Goal: Task Accomplishment & Management: Use online tool/utility

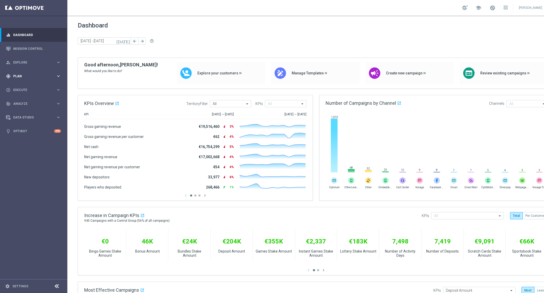
click at [40, 75] on span "Plan" at bounding box center [34, 76] width 43 height 3
click at [22, 102] on span "Templates" at bounding box center [32, 102] width 37 height 3
click at [23, 111] on link "Optimail" at bounding box center [35, 110] width 38 height 4
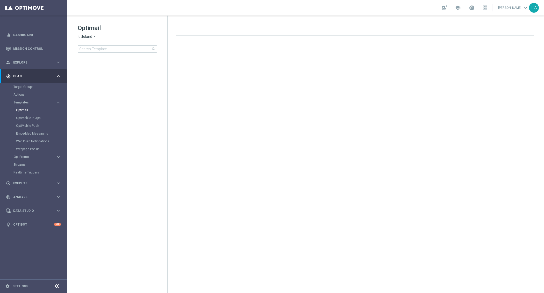
click at [76, 36] on div "Optimail lottoland arrow_drop_down × lottoland search folder 1 Folder create_ne…" at bounding box center [117, 51] width 100 height 71
click at [82, 37] on span "lottoland" at bounding box center [85, 36] width 15 height 5
click at [90, 46] on div "KenoGO" at bounding box center [97, 49] width 39 height 6
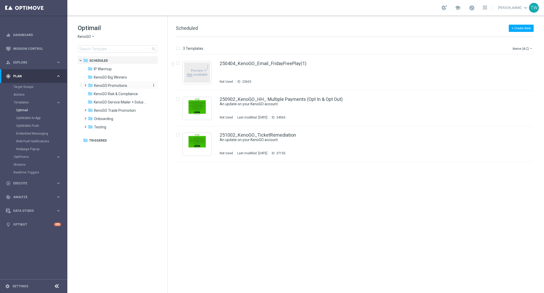
click at [136, 85] on div "folder KenoGO Promotions" at bounding box center [118, 86] width 60 height 6
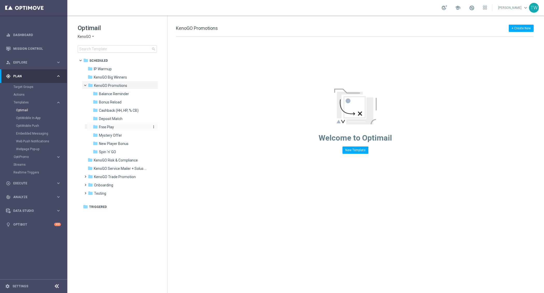
click at [130, 125] on div "folder Free Play" at bounding box center [120, 127] width 55 height 6
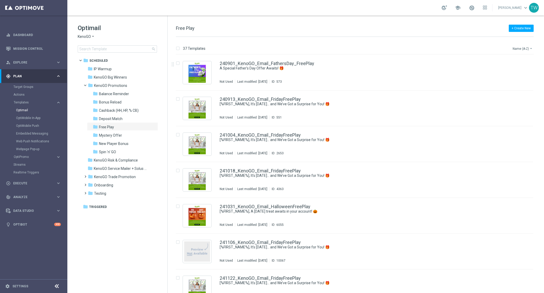
click at [483, 46] on button "Name (A-Z) arrow_drop_down" at bounding box center [523, 48] width 22 height 6
click at [483, 71] on span "Date Modified (Newest)" at bounding box center [514, 72] width 35 height 4
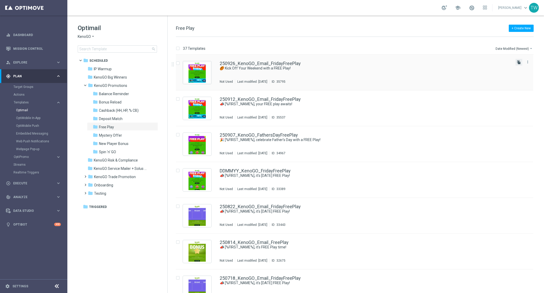
click at [483, 61] on icon "file_copy" at bounding box center [519, 62] width 4 height 4
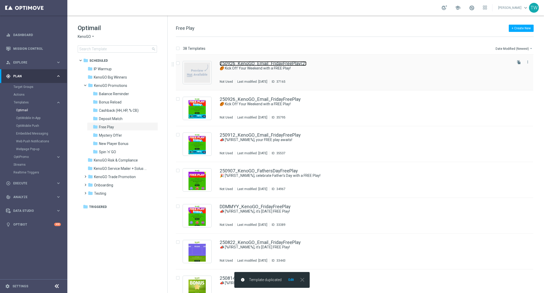
click at [298, 64] on link "250926_KenoGO_Email_FridayFreePlay(2)" at bounding box center [263, 63] width 87 height 5
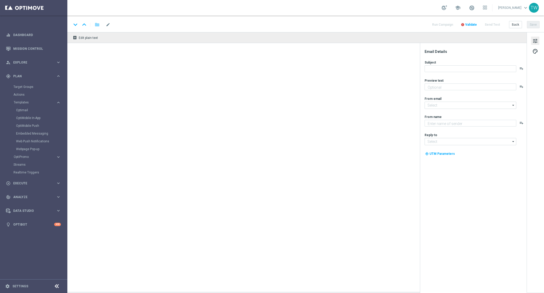
type textarea "Gear up for an exciting [DATE] with us!"
type input "[EMAIL_ADDRESS][DOMAIN_NAME]"
type textarea "KenoGO"
type input "[EMAIL_ADDRESS][DOMAIN_NAME]"
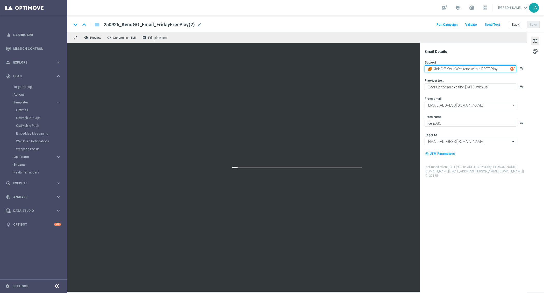
drag, startPoint x: 481, startPoint y: 69, endPoint x: 396, endPoint y: 69, distance: 85.0
click at [396, 69] on div "remove_red_eye Preview code Convert to HTML receipt Edit plain text Email Detai…" at bounding box center [305, 161] width 477 height 259
type textarea "It's FREE Play [DATE]!"
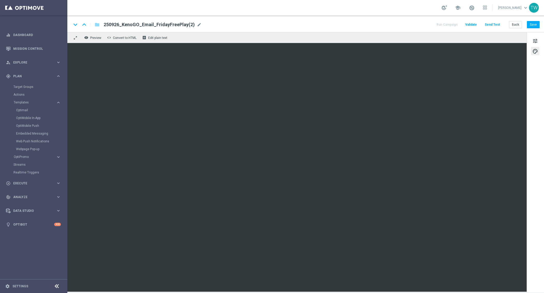
click at [193, 25] on div "250926_KenoGO_Email_FridayFreePlay(2) mode_edit" at bounding box center [153, 24] width 98 height 7
click at [195, 25] on input "250926_KenoGO_Email_FridayFreePlay(2)" at bounding box center [168, 24] width 129 height 7
drag, startPoint x: 168, startPoint y: 24, endPoint x: 206, endPoint y: 29, distance: 38.6
click at [206, 29] on div "keyboard_arrow_down keyboard_arrow_up folder 250926_KenoGO_Email_FridayFreePlay…" at bounding box center [305, 24] width 477 height 17
type input "251003_KenoGO_Email_FridayFreePlay"
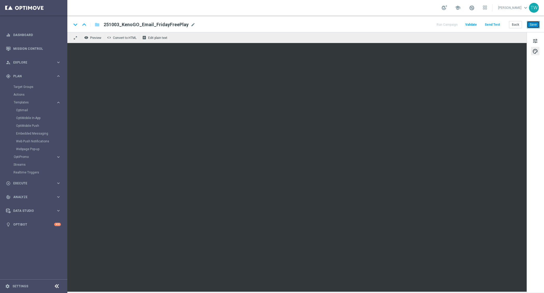
click at [483, 25] on button "Save" at bounding box center [533, 24] width 13 height 7
click at [483, 38] on span "tune" at bounding box center [536, 41] width 6 height 7
